Goal: Information Seeking & Learning: Find contact information

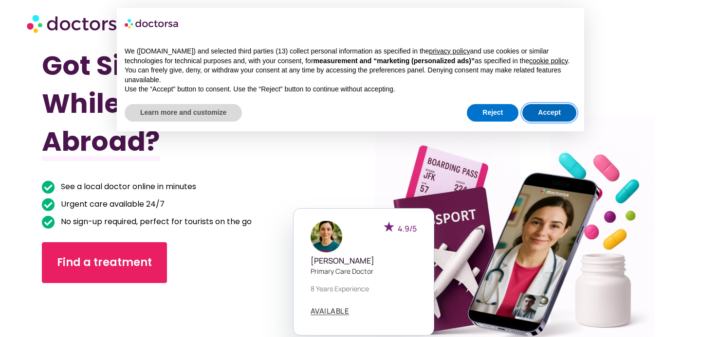
click at [542, 118] on button "Accept" at bounding box center [549, 113] width 54 height 18
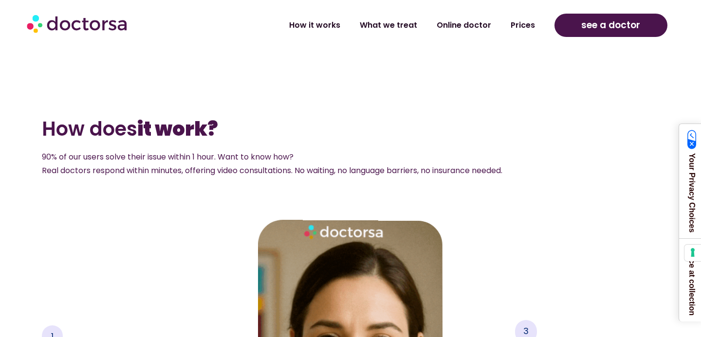
scroll to position [1277, 0]
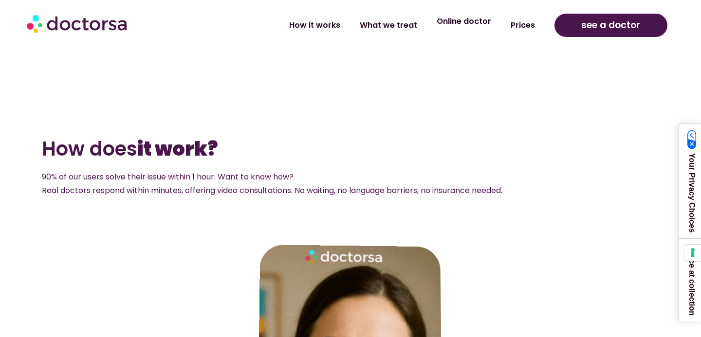
click at [468, 26] on link "Online doctor" at bounding box center [464, 21] width 74 height 22
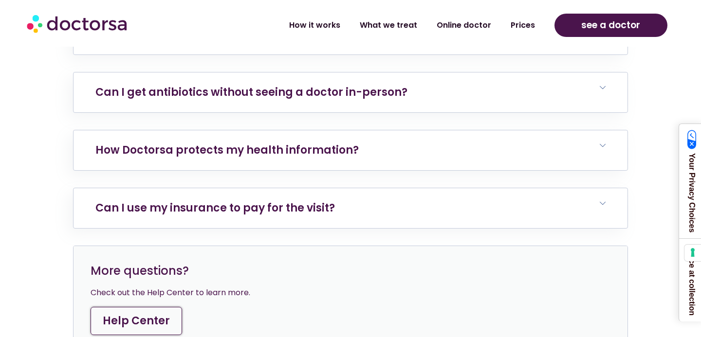
scroll to position [3465, 0]
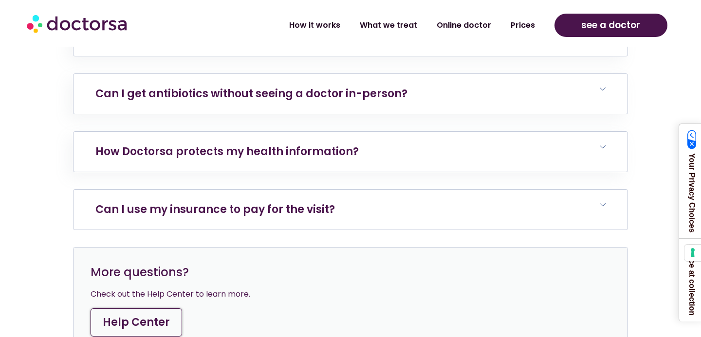
click at [359, 197] on h6 "Can I use my insurance to pay for the visit?" at bounding box center [350, 210] width 554 height 40
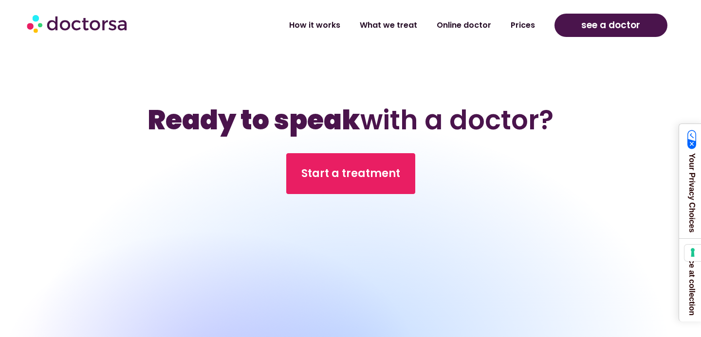
scroll to position [3911, 0]
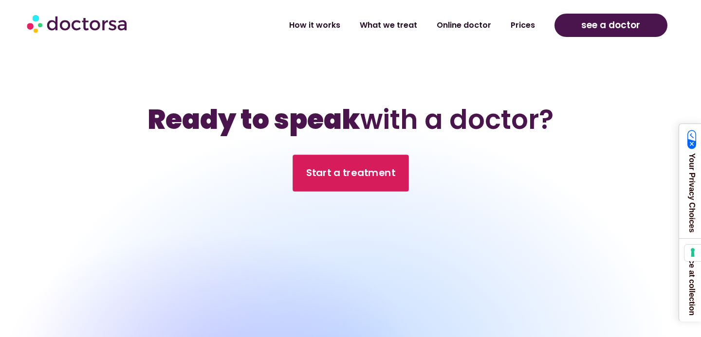
click at [364, 167] on link "Start a treatment" at bounding box center [350, 173] width 116 height 37
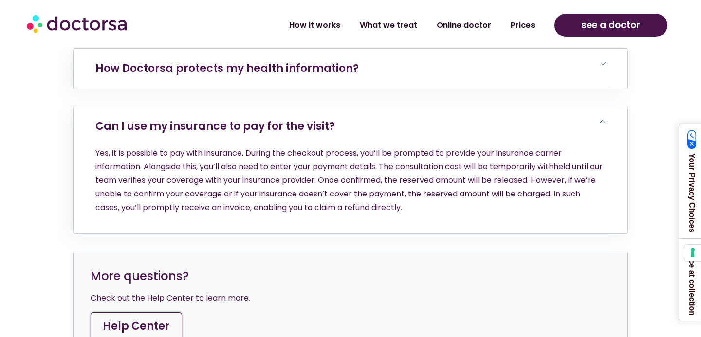
scroll to position [3550, 0]
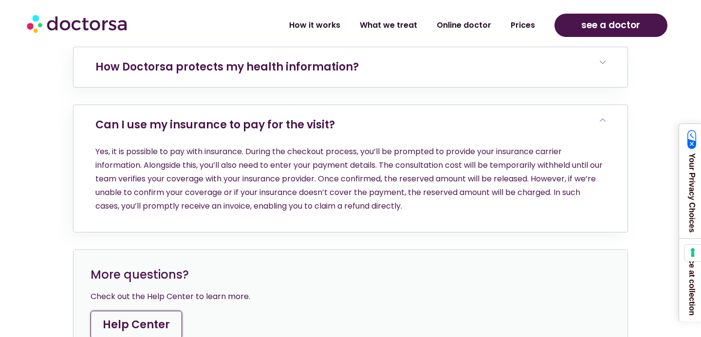
click at [133, 311] on link "Help Center" at bounding box center [136, 325] width 91 height 28
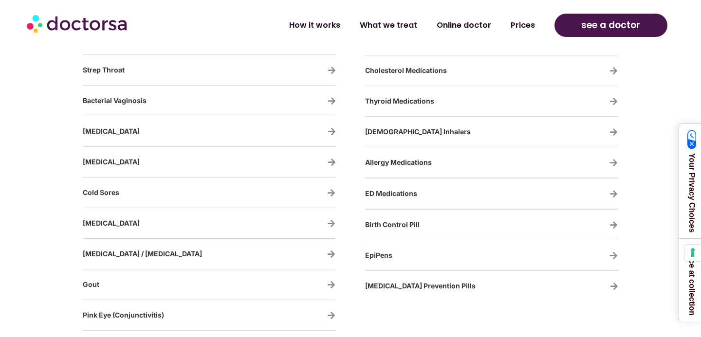
scroll to position [1723, 0]
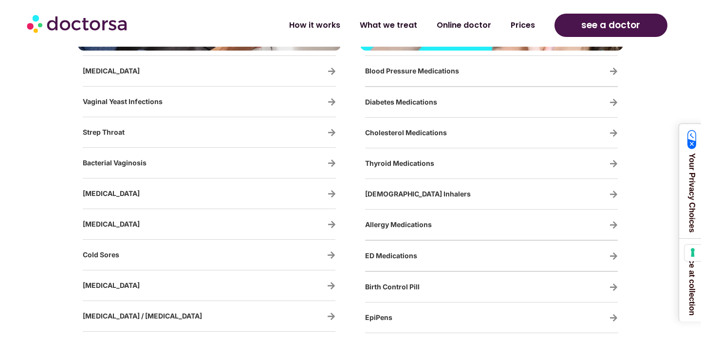
click at [88, 28] on img at bounding box center [78, 23] width 102 height 29
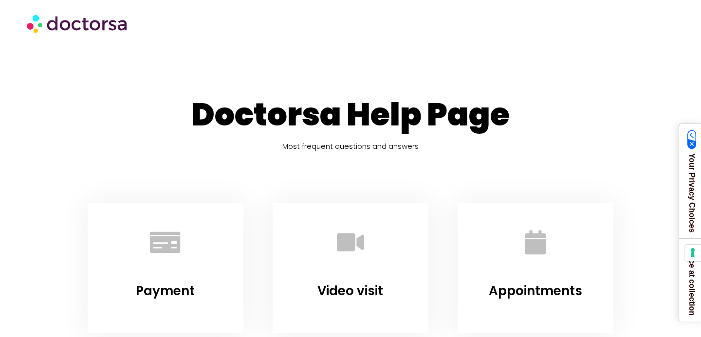
click at [133, 300] on h3 "Payment" at bounding box center [165, 291] width 130 height 20
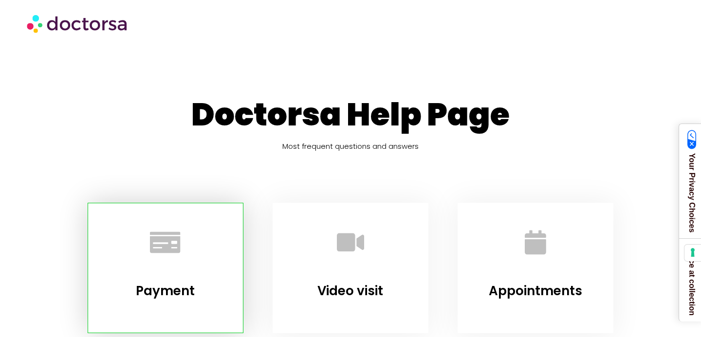
click at [186, 267] on div at bounding box center [165, 245] width 130 height 58
click at [174, 248] on icon "Payment" at bounding box center [165, 242] width 27 height 27
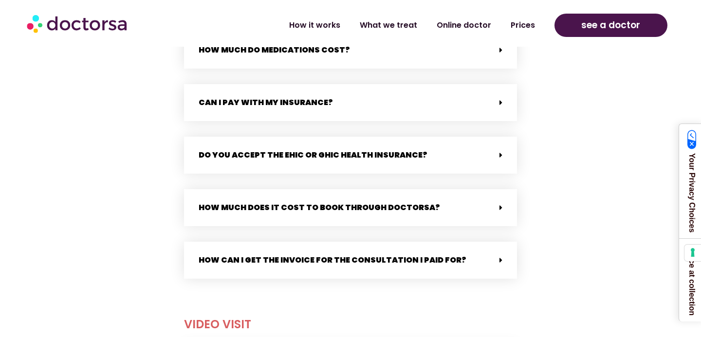
scroll to position [501, 0]
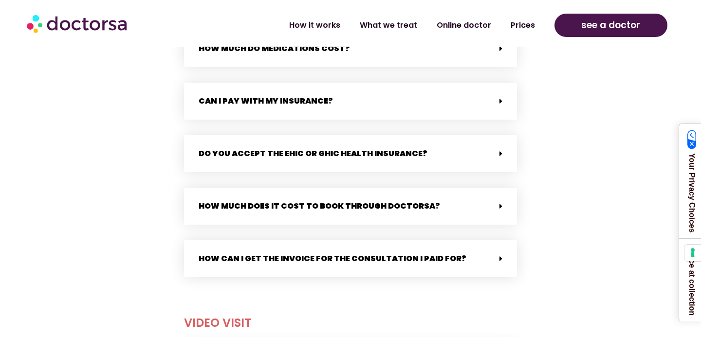
click at [220, 260] on link "How can I get the invoice for the consultation I paid for?" at bounding box center [333, 258] width 268 height 11
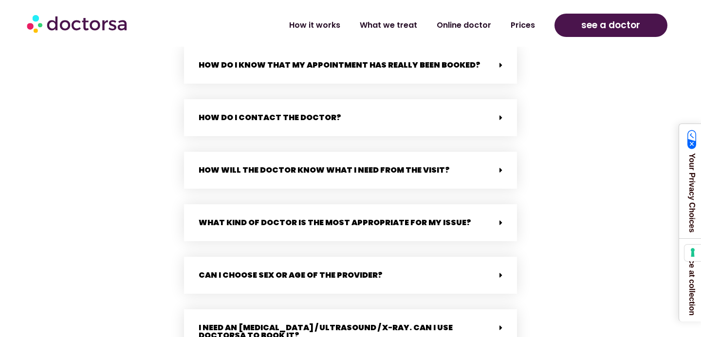
scroll to position [1790, 0]
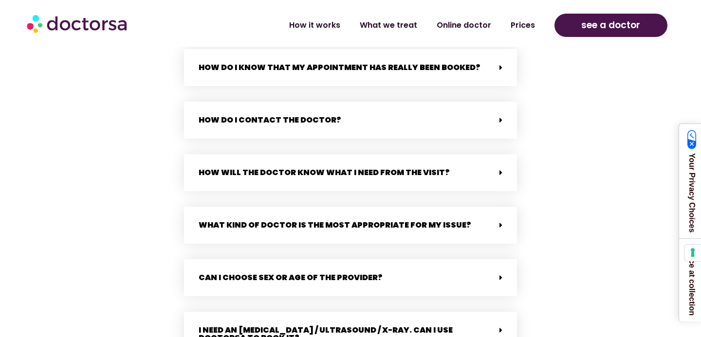
click at [248, 117] on div "How do I contact the doctor?" at bounding box center [350, 120] width 333 height 37
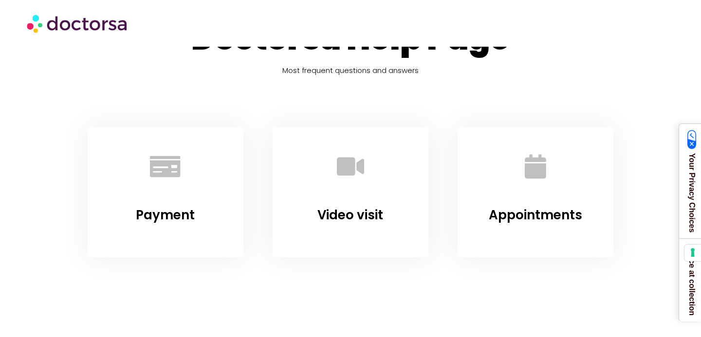
scroll to position [0, 0]
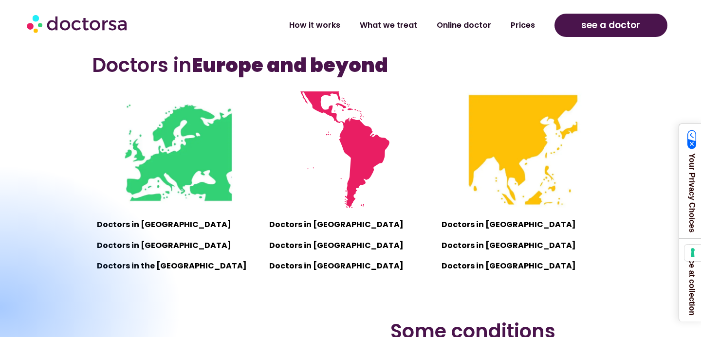
scroll to position [625, 0]
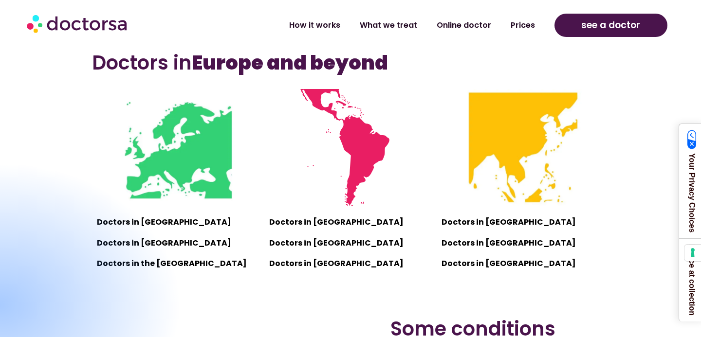
click at [119, 222] on div at bounding box center [0, 305] width 364 height 287
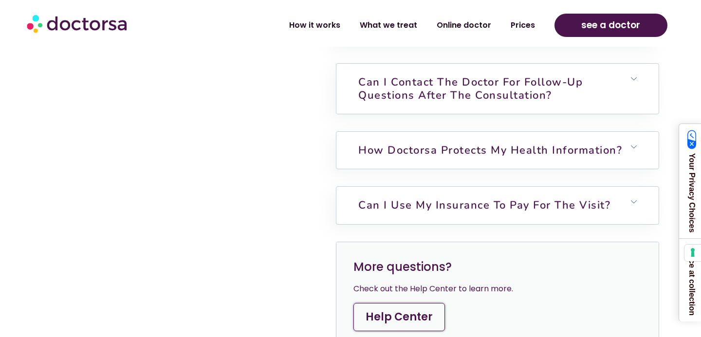
scroll to position [2685, 0]
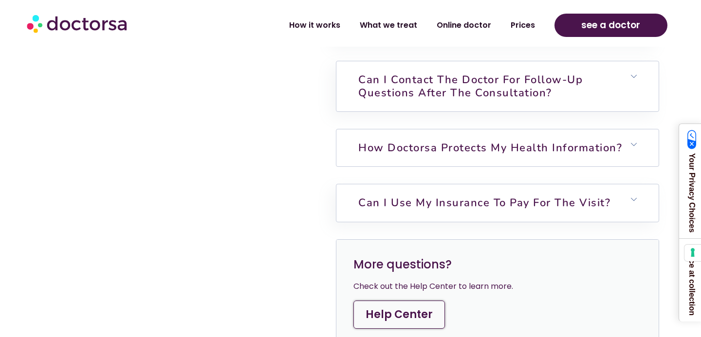
click at [445, 147] on h6 "How Doctorsa protects my health information?" at bounding box center [497, 147] width 322 height 37
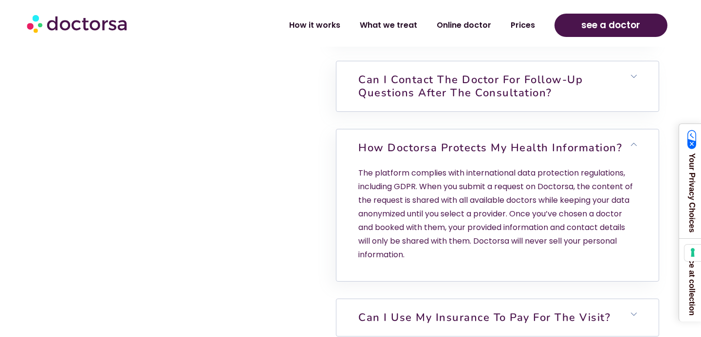
click at [423, 314] on h6 "Can I use my insurance to pay for the visit?" at bounding box center [497, 317] width 322 height 37
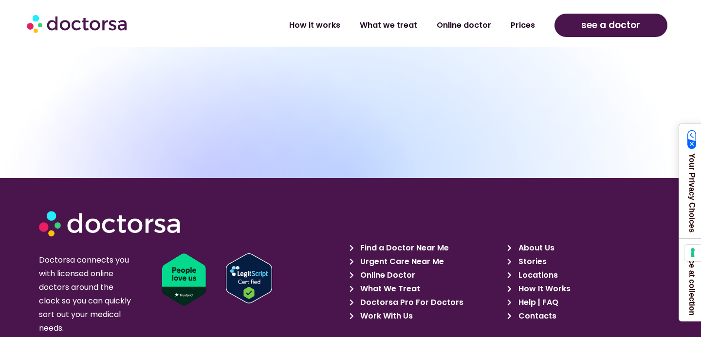
scroll to position [3499, 0]
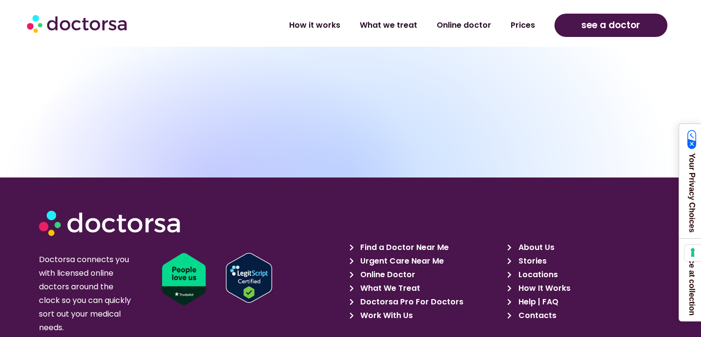
click at [522, 309] on span "Contacts" at bounding box center [536, 316] width 40 height 14
